Goal: Information Seeking & Learning: Find specific fact

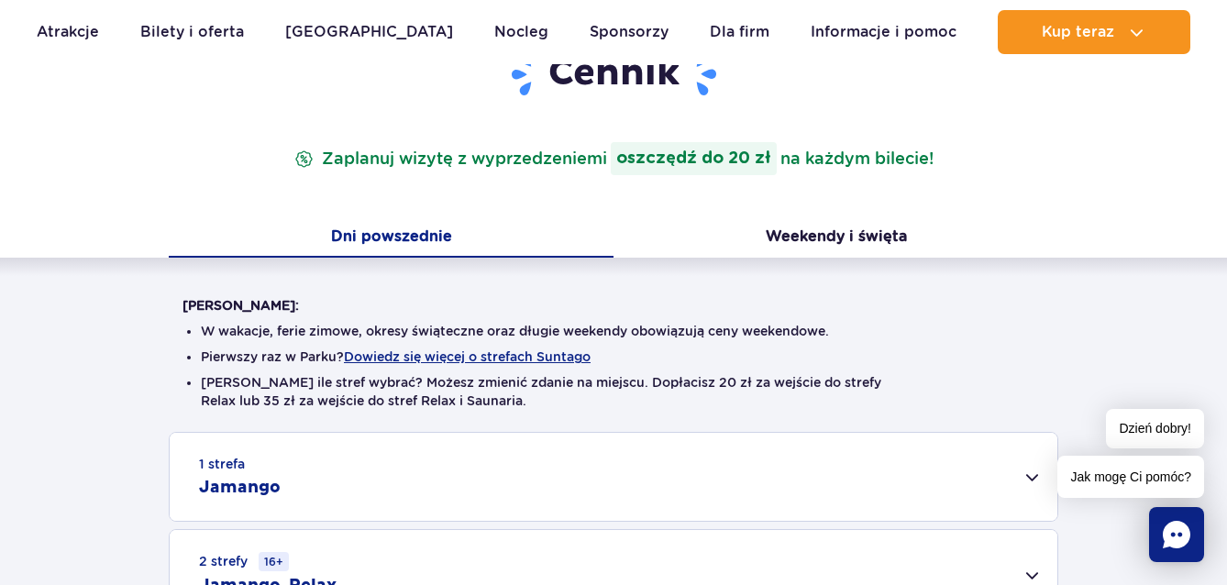
scroll to position [252, 0]
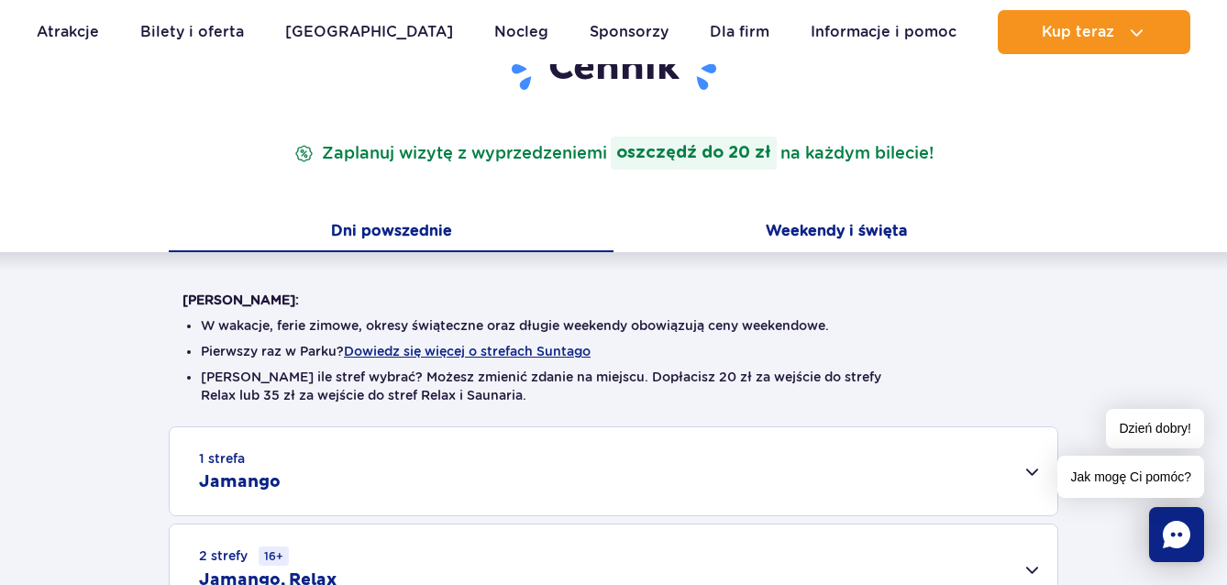
click at [856, 229] on button "Weekendy i święta" at bounding box center [836, 233] width 445 height 39
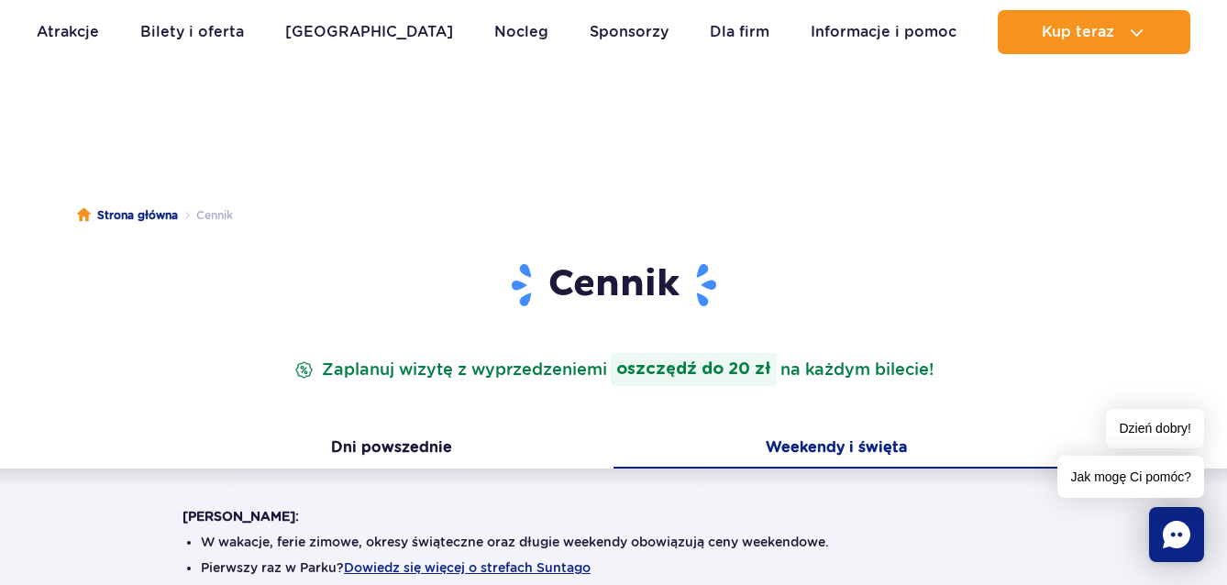
scroll to position [42, 0]
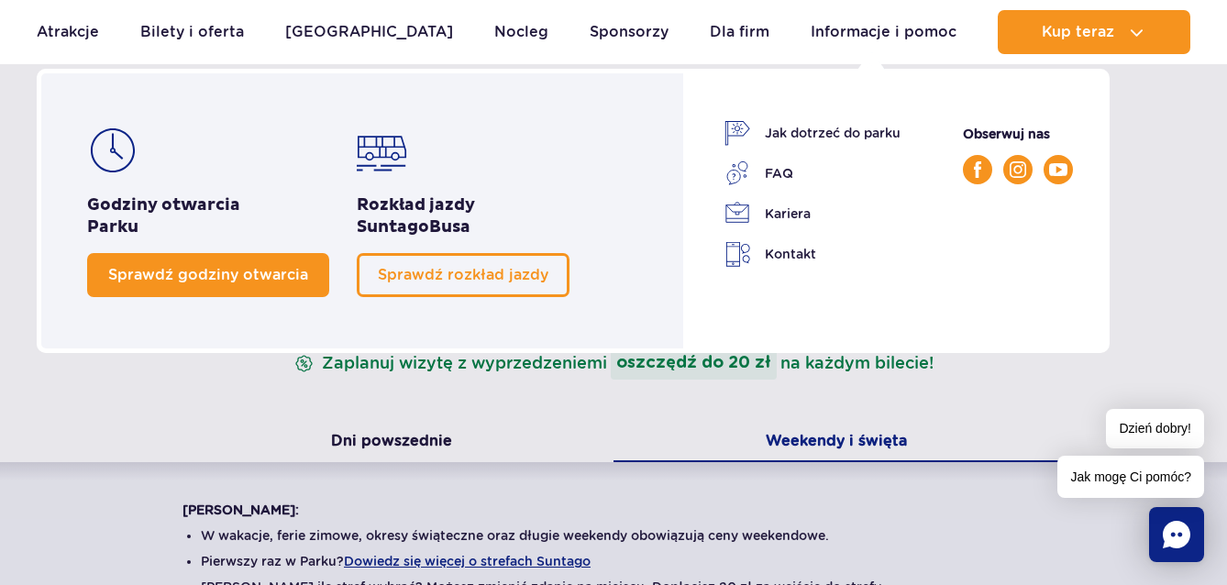
click at [237, 276] on span "Sprawdź godziny otwarcia" at bounding box center [208, 274] width 200 height 17
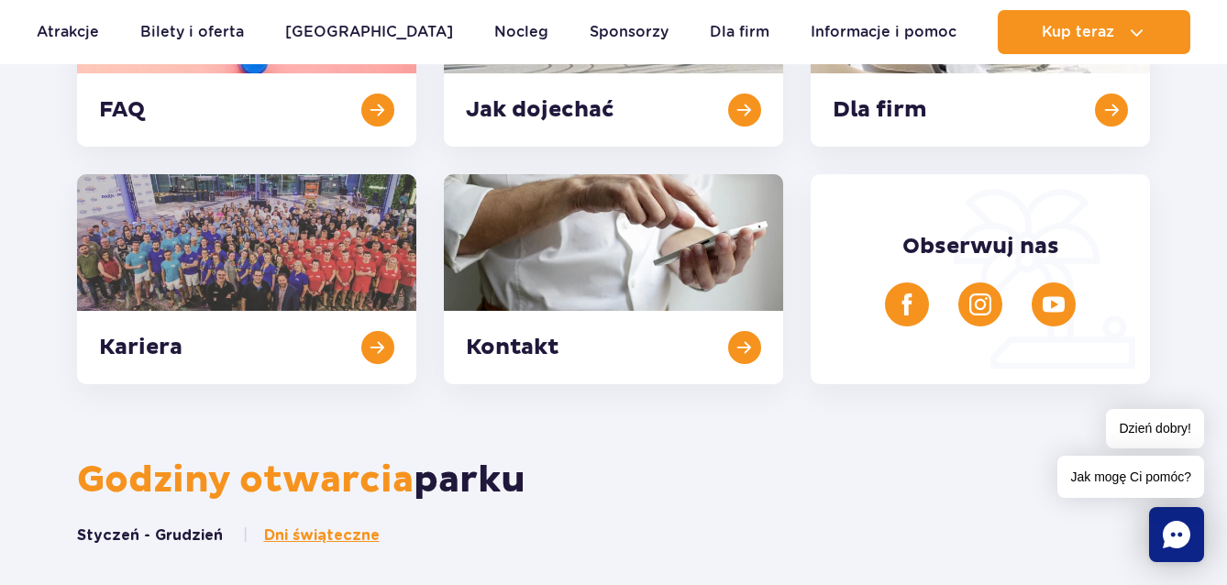
scroll to position [613, 0]
